Goal: Navigation & Orientation: Understand site structure

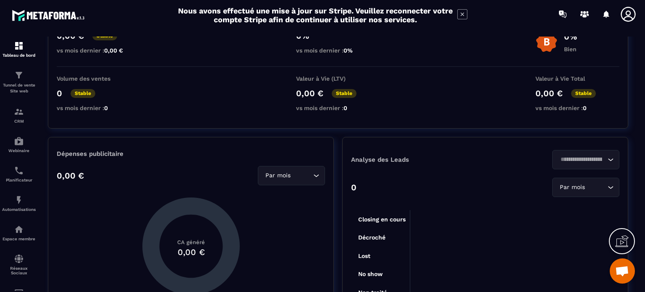
scroll to position [27, 0]
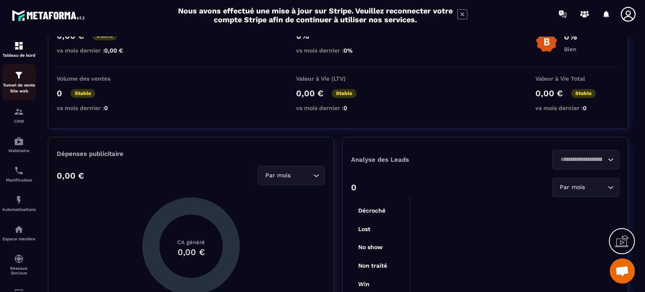
click at [23, 82] on p "Tunnel de vente Site web" at bounding box center [19, 88] width 34 height 12
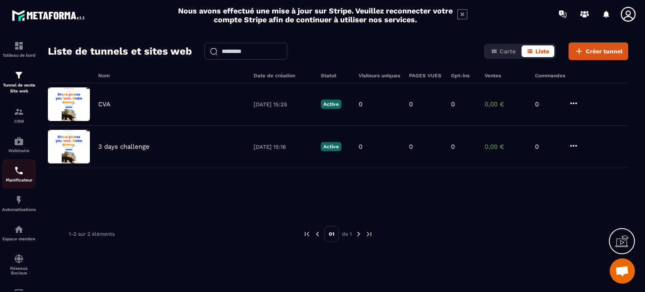
scroll to position [42, 0]
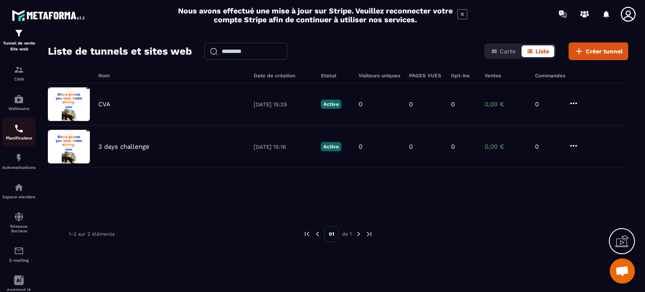
click at [13, 133] on div "Planificateur" at bounding box center [19, 131] width 34 height 17
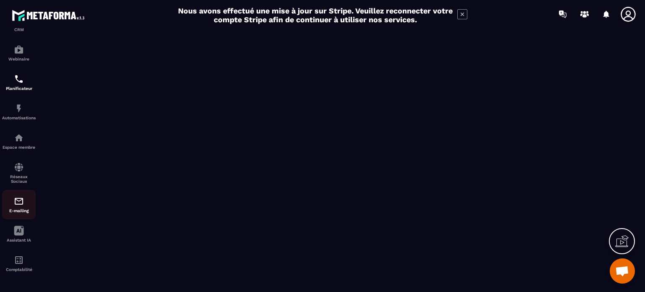
scroll to position [96, 0]
click at [24, 136] on div "Espace membre" at bounding box center [19, 141] width 34 height 17
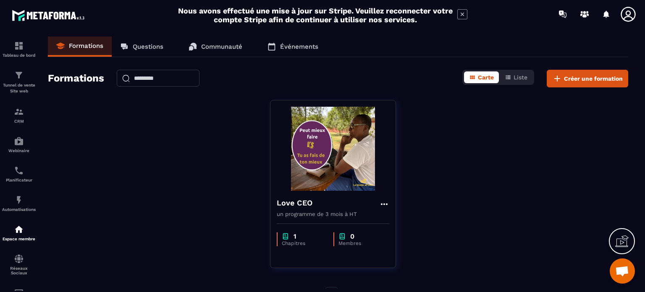
scroll to position [22, 0]
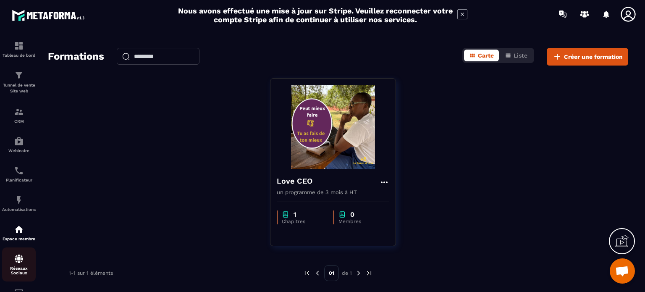
click at [20, 262] on img at bounding box center [19, 259] width 10 height 10
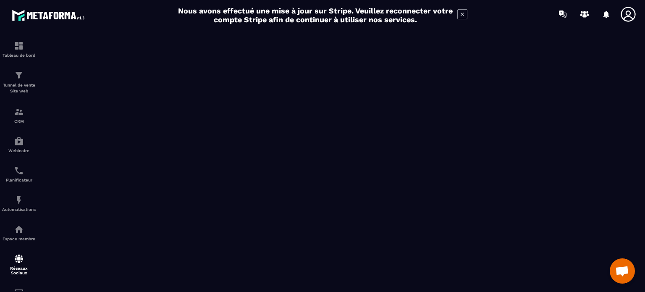
click at [623, 13] on icon at bounding box center [628, 14] width 17 height 17
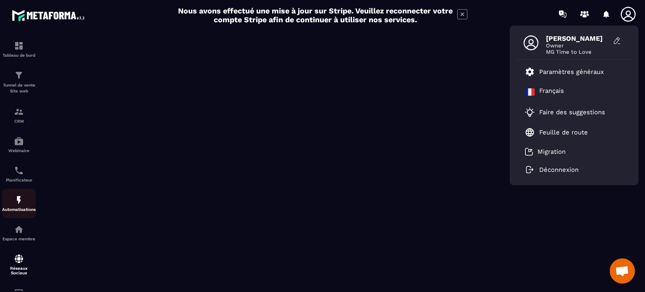
click at [16, 207] on div "Automatisations" at bounding box center [19, 203] width 34 height 17
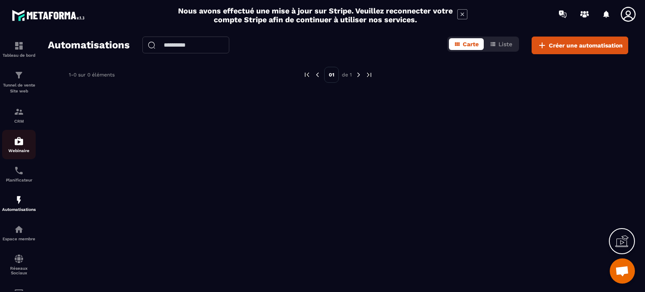
click at [24, 144] on img at bounding box center [19, 141] width 10 height 10
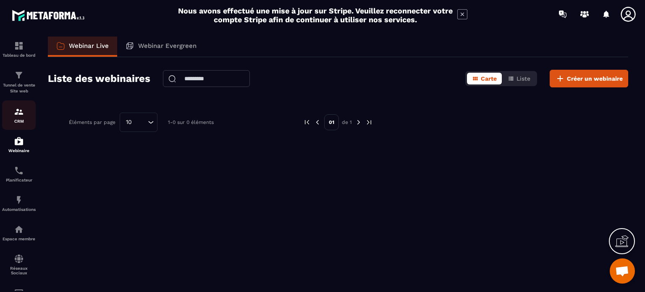
click at [24, 114] on img at bounding box center [19, 112] width 10 height 10
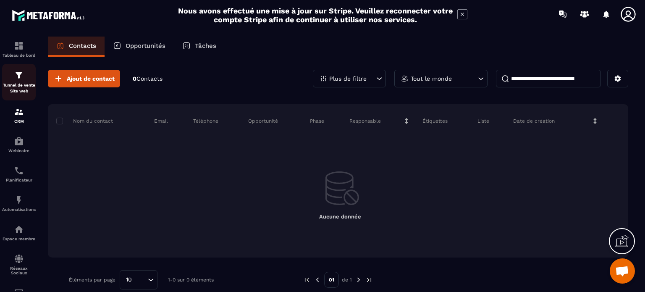
click at [26, 82] on div "Tunnel de vente Site web" at bounding box center [19, 82] width 34 height 24
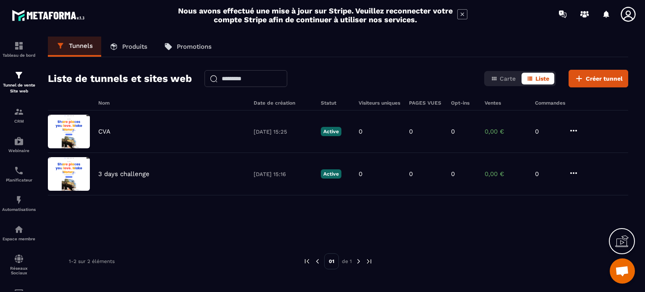
click at [138, 48] on p "Produits" at bounding box center [134, 47] width 25 height 8
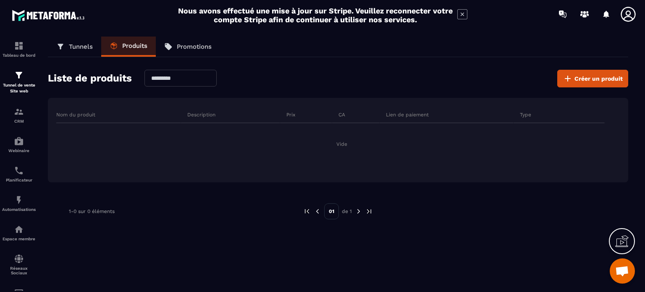
click at [207, 47] on p "Promotions" at bounding box center [194, 47] width 35 height 8
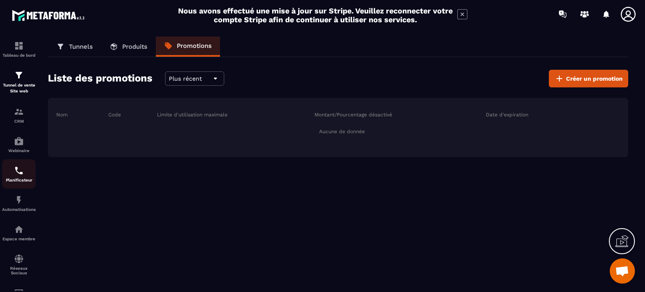
click at [13, 169] on div "Planificateur" at bounding box center [19, 173] width 34 height 17
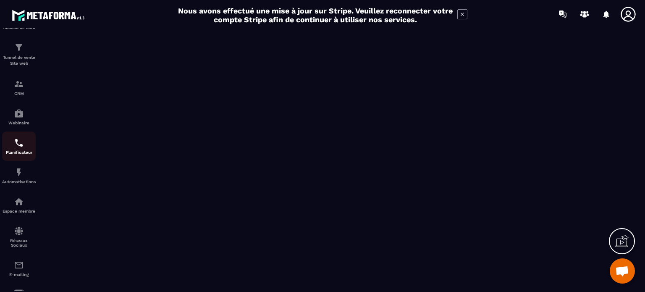
scroll to position [42, 0]
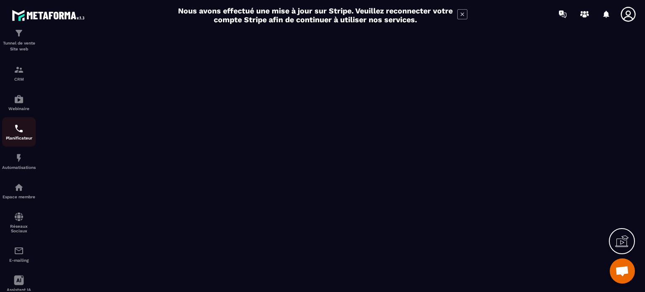
click at [17, 129] on img at bounding box center [19, 128] width 10 height 10
click at [589, 13] on icon at bounding box center [584, 14] width 13 height 13
